Goal: Task Accomplishment & Management: Complete application form

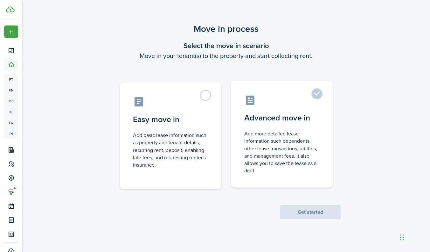
click at [281, 116] on control-radio-card-title "Advanced move in" at bounding box center [281, 117] width 75 height 11
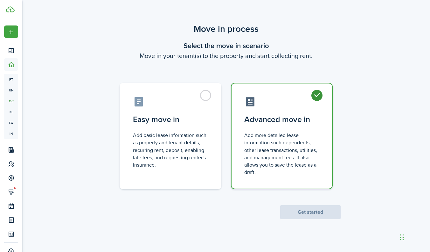
radio input "true"
click at [311, 212] on button "Get started" at bounding box center [310, 212] width 60 height 14
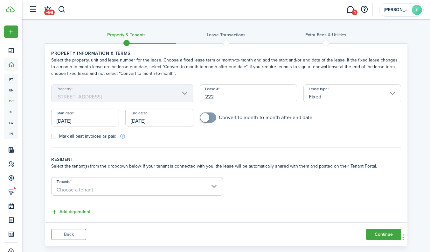
click at [82, 118] on input "[DATE]" at bounding box center [85, 117] width 68 height 18
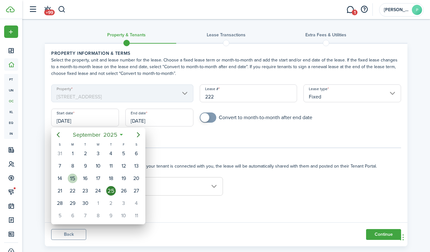
click at [72, 176] on div "15" at bounding box center [73, 178] width 10 height 10
type input "[DATE]"
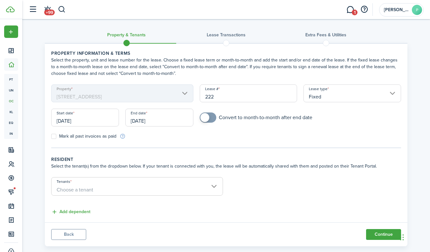
click at [167, 121] on input "[DATE]" at bounding box center [159, 117] width 68 height 18
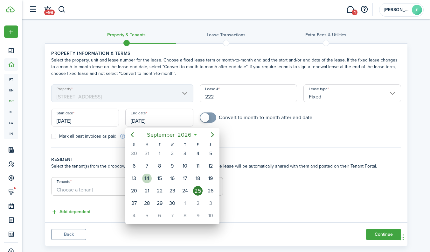
click at [149, 179] on div "14" at bounding box center [147, 178] width 10 height 10
type input "[DATE]"
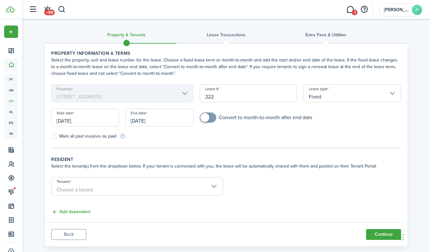
click at [255, 146] on tc-wizard-step "Property information & terms Select the property, unit and lease number for the…" at bounding box center [226, 99] width 350 height 98
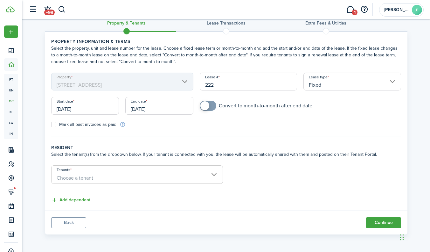
scroll to position [12, 0]
click at [109, 171] on input "Tenants" at bounding box center [137, 169] width 171 height 8
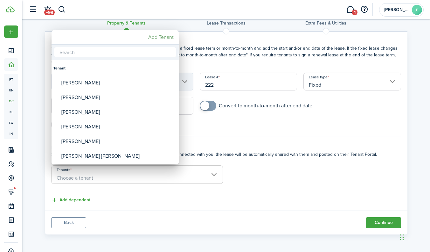
click at [158, 39] on mbsc-button "Add Tenant" at bounding box center [161, 36] width 31 height 11
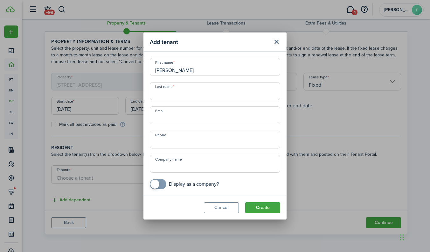
type input "[PERSON_NAME]"
type input "[PHONE_NUMBER]"
paste input "[EMAIL_ADDRESS][DOMAIN_NAME]"
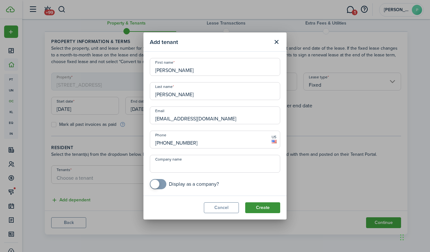
type input "[EMAIL_ADDRESS][DOMAIN_NAME]"
click at [262, 210] on button "Create" at bounding box center [262, 207] width 35 height 11
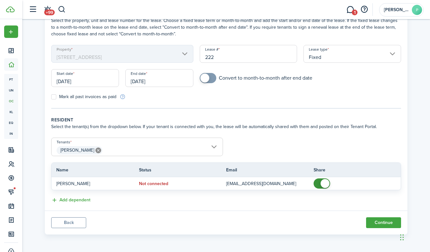
scroll to position [39, 0]
click at [379, 222] on button "Continue" at bounding box center [383, 222] width 35 height 11
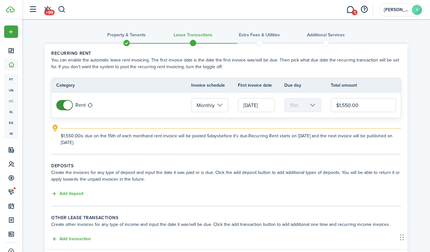
click at [347, 105] on input "$1,550.00" at bounding box center [363, 105] width 65 height 14
type input "$1,500.00"
click at [368, 131] on div "$1,500.00 is due on the 15th of each month and rent invoice will be posted 5 da…" at bounding box center [231, 136] width 340 height 17
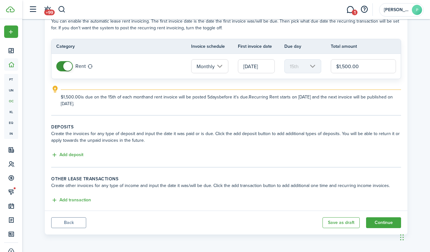
scroll to position [39, 0]
click at [72, 155] on button "Add deposit" at bounding box center [67, 154] width 32 height 7
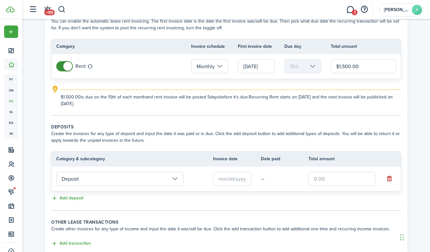
click at [175, 178] on input "Deposit" at bounding box center [119, 178] width 127 height 14
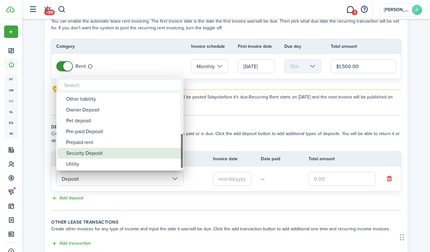
click at [99, 152] on div "Security Deposit" at bounding box center [122, 153] width 113 height 11
type input "Deposit / Security Deposit"
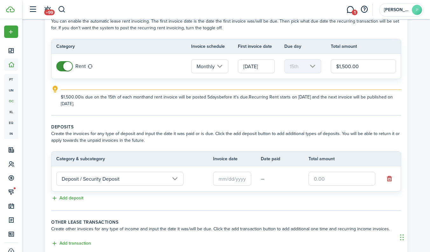
click at [239, 178] on input "text" at bounding box center [232, 178] width 38 height 14
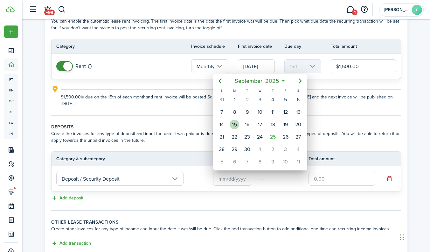
click at [234, 126] on div "15" at bounding box center [235, 125] width 10 height 10
type input "[DATE]"
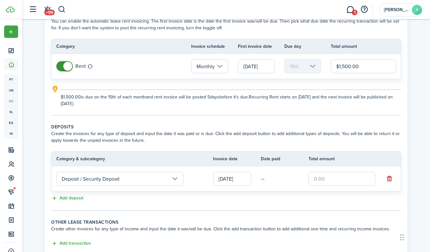
click at [328, 176] on input "text" at bounding box center [342, 178] width 67 height 14
type input "$1,500.00"
click at [322, 224] on wizard-step-header-title "Other lease transactions" at bounding box center [226, 222] width 350 height 7
click at [80, 198] on button "Add deposit" at bounding box center [67, 197] width 32 height 7
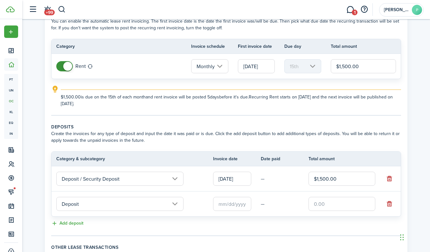
click at [87, 204] on input "Deposit" at bounding box center [119, 204] width 127 height 14
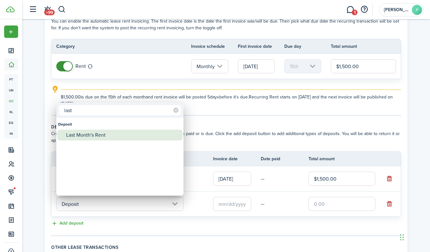
type input "last"
click at [113, 136] on div "Last Month's Rent" at bounding box center [122, 134] width 113 height 11
type input "Deposit / Last Month's Rent"
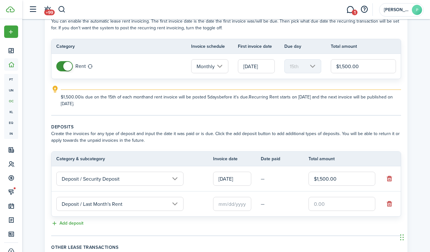
click at [219, 202] on input "text" at bounding box center [232, 204] width 38 height 14
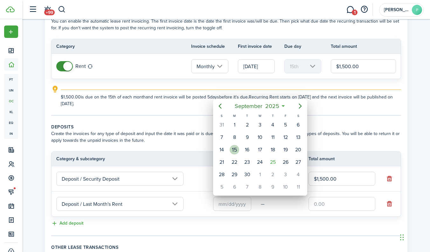
click at [235, 150] on div "15" at bounding box center [235, 150] width 10 height 10
type input "[DATE]"
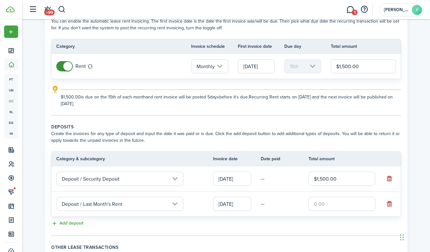
click at [338, 201] on input "text" at bounding box center [342, 204] width 67 height 14
type input "$1,500.00"
click at [340, 219] on lease-classic-deposit "Deposits Create the invoices for any type of deposit and input the date it was …" at bounding box center [226, 175] width 350 height 104
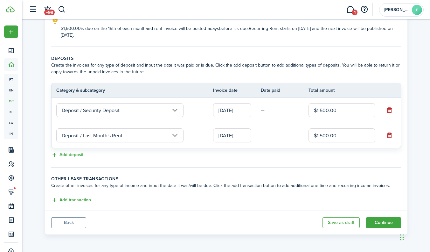
scroll to position [107, 0]
click at [380, 223] on button "Continue" at bounding box center [383, 222] width 35 height 11
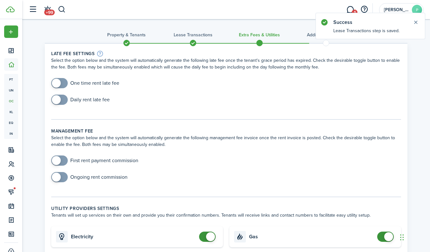
checkbox input "true"
click at [58, 79] on span at bounding box center [56, 83] width 9 height 9
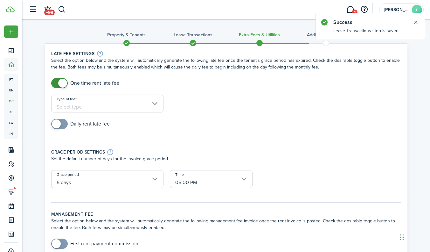
click at [118, 108] on input "Type of fee" at bounding box center [107, 103] width 112 height 18
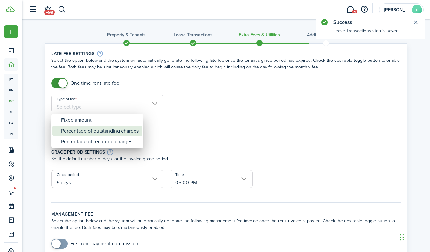
click at [106, 134] on div "Percentage of outstanding charges" at bounding box center [100, 130] width 78 height 11
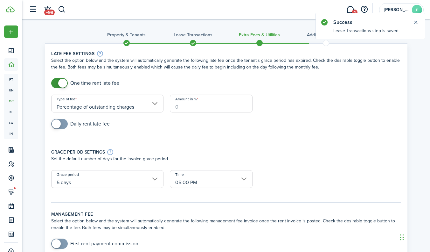
click at [93, 105] on input "Percentage of outstanding charges" at bounding box center [107, 103] width 112 height 18
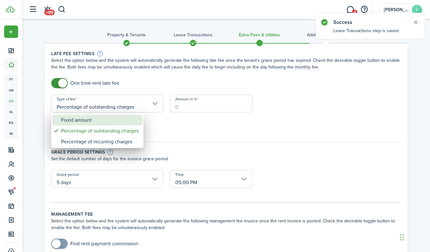
click at [89, 124] on div "Fixed amount" at bounding box center [100, 120] width 78 height 11
type input "Fixed amount"
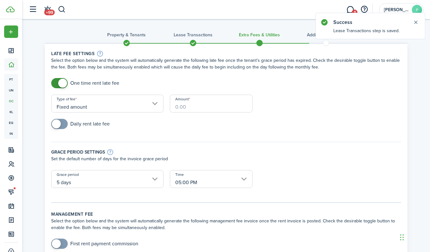
click at [191, 102] on input "Amount" at bounding box center [211, 103] width 83 height 18
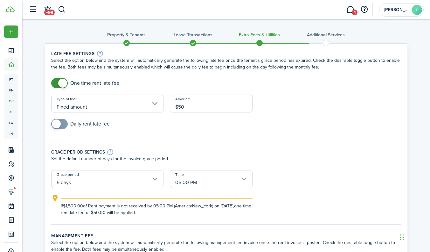
type input "$50.00"
click at [138, 127] on div "Daily rent late fee" at bounding box center [226, 127] width 356 height 17
checkbox input "true"
click at [63, 127] on span at bounding box center [59, 124] width 6 height 10
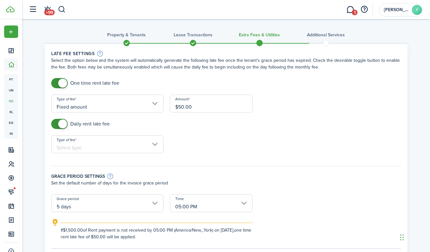
click at [92, 138] on input "Type of fee" at bounding box center [107, 144] width 112 height 18
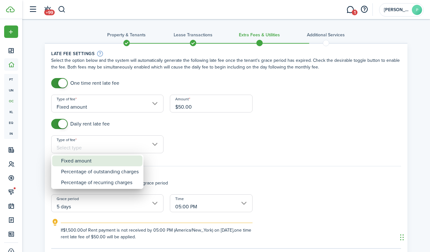
click at [88, 164] on div "Fixed amount" at bounding box center [100, 160] width 78 height 11
type input "Fixed amount"
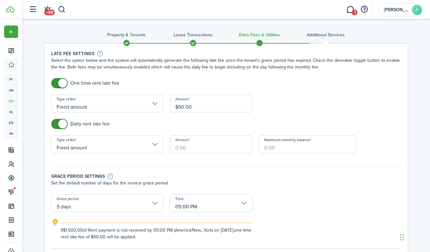
click at [191, 148] on input "Amount" at bounding box center [211, 144] width 83 height 18
type input "$5.00"
click at [302, 150] on input "Maximum monthly balance" at bounding box center [308, 144] width 98 height 18
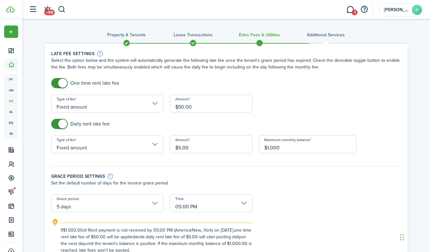
type input "$1,000.00"
click at [291, 179] on div "Grace period settings" at bounding box center [226, 175] width 350 height 7
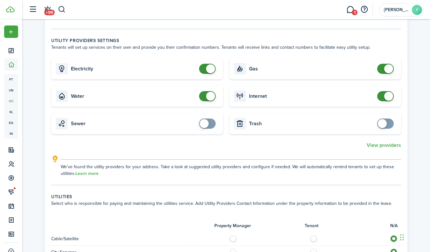
scroll to position [310, 0]
checkbox input "false"
click at [212, 66] on span at bounding box center [210, 68] width 9 height 9
checkbox input "false"
click at [209, 95] on span at bounding box center [210, 95] width 9 height 9
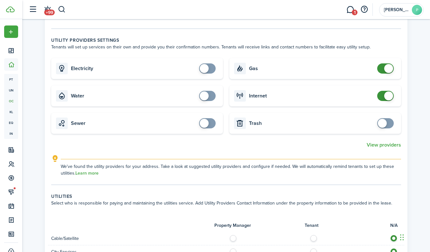
checkbox input "false"
click at [392, 93] on span at bounding box center [388, 95] width 9 height 9
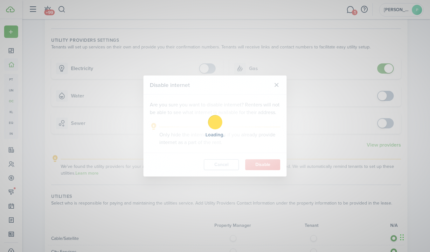
click at [392, 67] on div "Loading" at bounding box center [215, 126] width 430 height 252
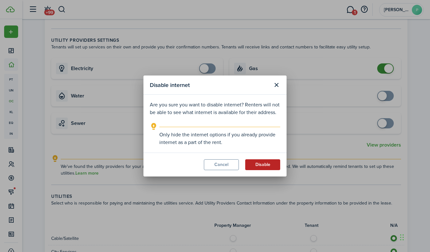
click at [262, 160] on button "Disable" at bounding box center [262, 164] width 35 height 11
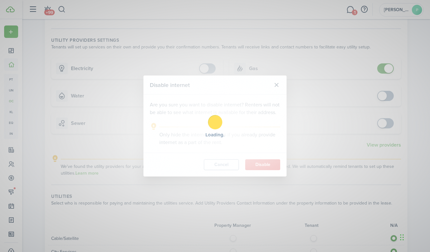
click at [388, 69] on div "Loading" at bounding box center [215, 126] width 430 height 252
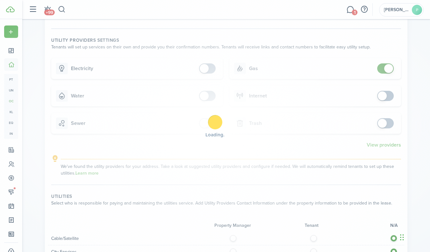
click at [388, 69] on div "Loading" at bounding box center [215, 126] width 430 height 252
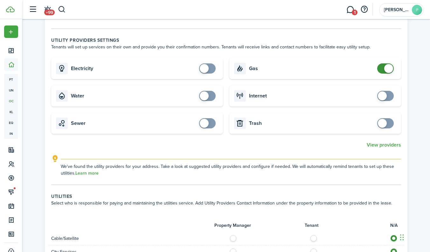
checkbox input "false"
click at [388, 69] on span at bounding box center [388, 68] width 9 height 9
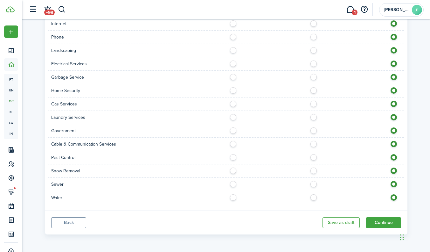
scroll to position [565, 0]
click at [381, 225] on button "Continue" at bounding box center [383, 222] width 35 height 11
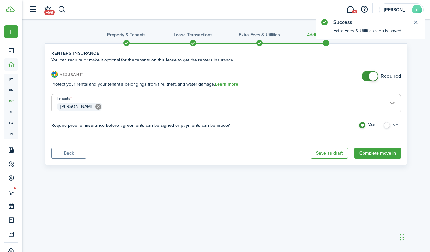
checkbox input "false"
click at [372, 77] on span at bounding box center [373, 76] width 9 height 9
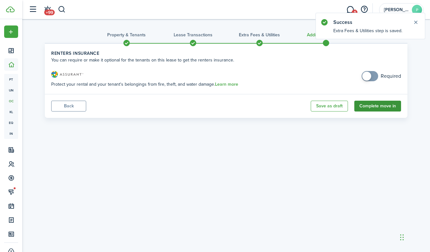
click at [391, 105] on button "Complete move in" at bounding box center [377, 106] width 47 height 11
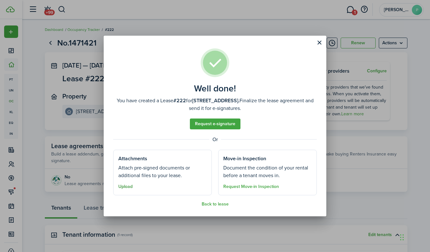
click at [127, 184] on button "Upload" at bounding box center [125, 186] width 14 height 5
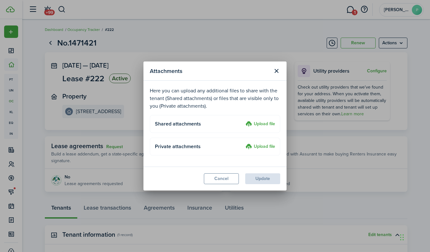
click at [260, 123] on label "Upload file" at bounding box center [261, 124] width 30 height 8
click at [243, 120] on input "Upload file" at bounding box center [243, 120] width 0 height 0
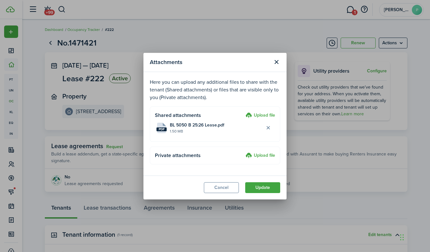
click at [266, 188] on button "Update" at bounding box center [262, 187] width 35 height 11
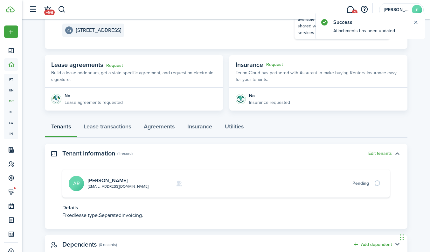
scroll to position [91, 0]
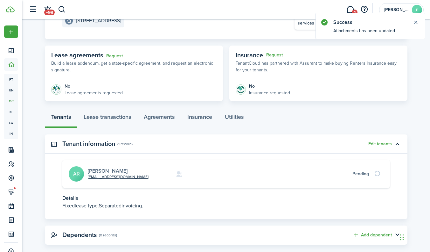
click at [100, 168] on link "[PERSON_NAME]" at bounding box center [108, 170] width 40 height 7
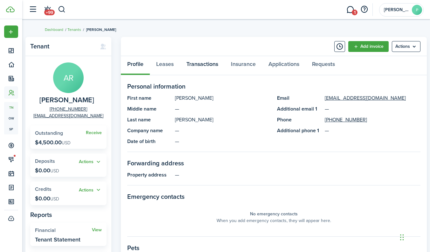
click at [200, 69] on link "Transactions" at bounding box center [202, 65] width 45 height 19
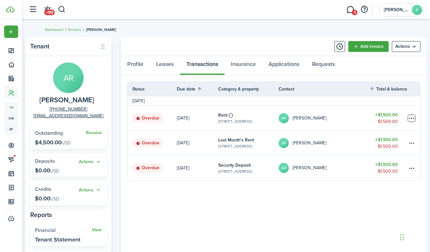
click at [414, 119] on table-menu-btn-icon at bounding box center [412, 118] width 8 height 8
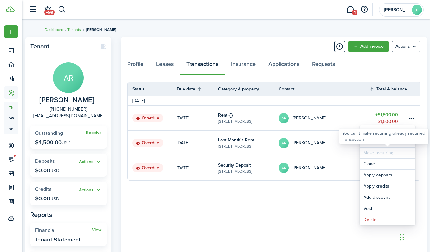
click at [373, 140] on div "You can't make recurring already recurred transaction" at bounding box center [383, 136] width 83 height 12
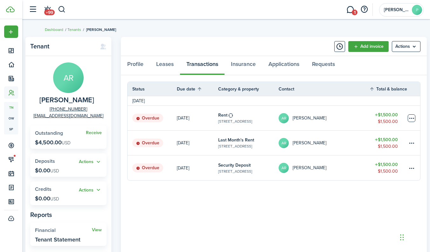
click at [412, 118] on table-menu-btn-icon "Open menu" at bounding box center [412, 118] width 8 height 8
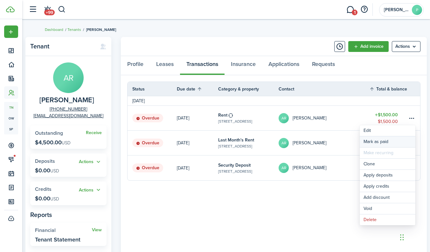
click at [378, 141] on link "Mark as paid" at bounding box center [388, 141] width 56 height 11
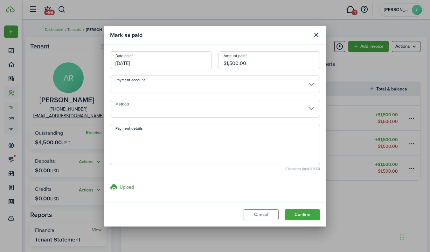
click at [138, 112] on input "Method" at bounding box center [215, 109] width 210 height 18
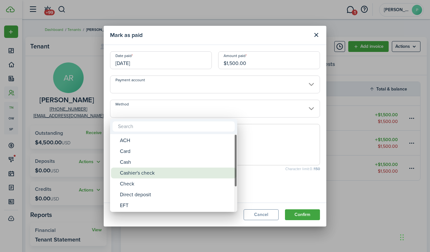
click at [146, 172] on div "Cashier's check" at bounding box center [176, 172] width 113 height 11
type input "Cashier's check"
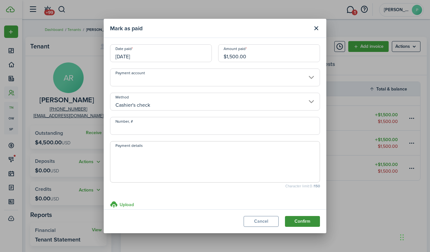
click at [305, 218] on button "Confirm" at bounding box center [302, 221] width 35 height 11
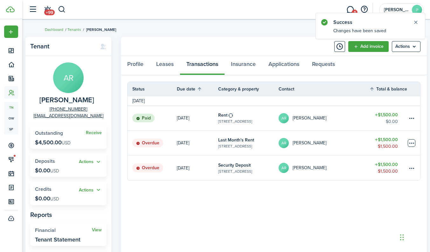
click at [409, 143] on table-menu-btn-icon at bounding box center [412, 143] width 8 height 8
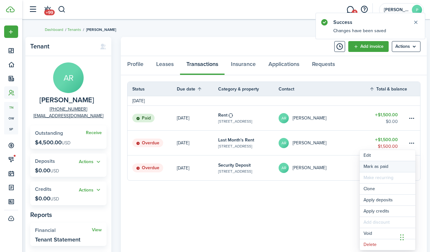
click at [371, 167] on link "Mark as paid" at bounding box center [388, 166] width 56 height 11
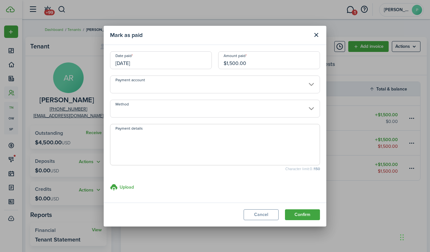
click at [168, 108] on input "Method" at bounding box center [215, 109] width 210 height 18
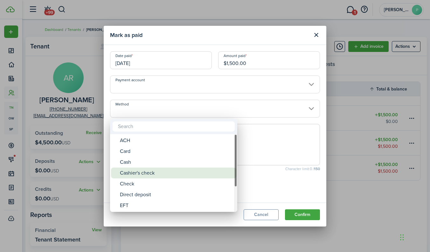
click at [140, 170] on div "Cashier's check" at bounding box center [176, 172] width 113 height 11
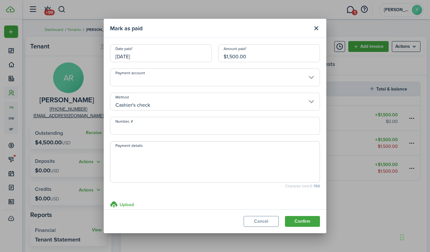
click at [269, 103] on input "Cashier's check" at bounding box center [215, 102] width 210 height 18
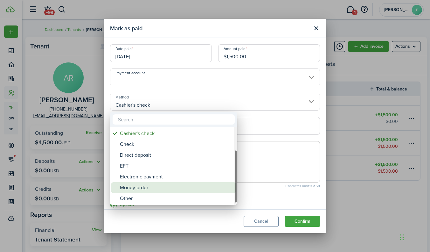
click at [144, 188] on div "Money order" at bounding box center [176, 187] width 113 height 11
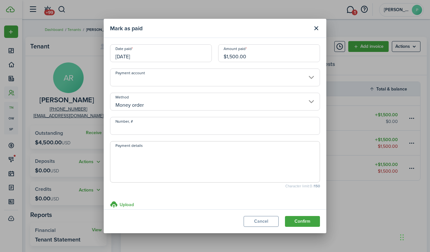
click at [229, 105] on input "Money order" at bounding box center [215, 102] width 210 height 18
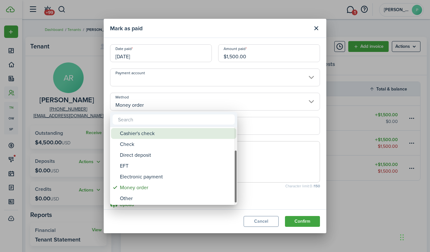
click at [149, 136] on div "Cashier's check" at bounding box center [176, 133] width 113 height 11
type input "Cashier's check"
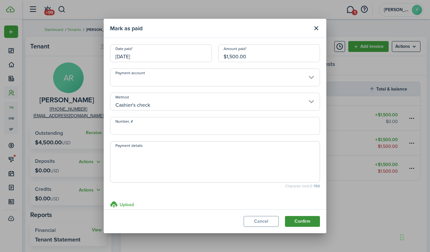
click at [305, 223] on button "Confirm" at bounding box center [302, 221] width 35 height 11
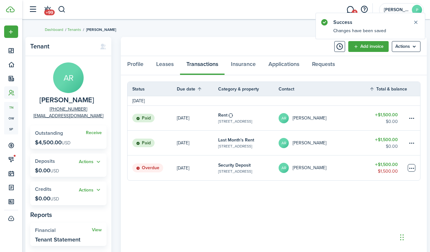
click at [412, 167] on table-menu-btn-icon at bounding box center [412, 168] width 8 height 8
click at [377, 167] on link "Mark as paid" at bounding box center [388, 166] width 56 height 11
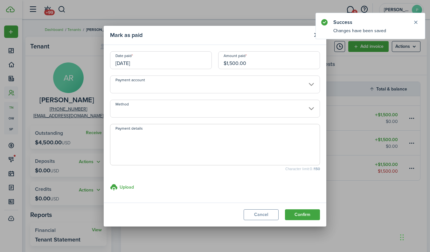
click at [200, 111] on input "Method" at bounding box center [215, 109] width 210 height 18
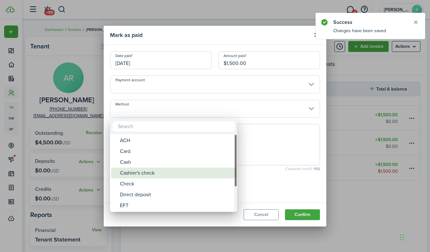
click at [150, 175] on div "Cashier's check" at bounding box center [176, 172] width 113 height 11
type input "Cashier's check"
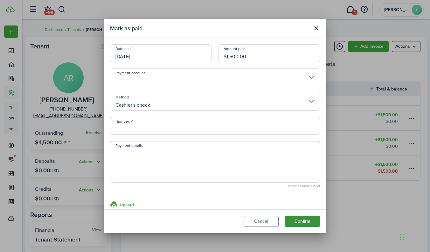
click at [312, 221] on button "Confirm" at bounding box center [302, 221] width 35 height 11
